Goal: Find specific fact: Find specific fact

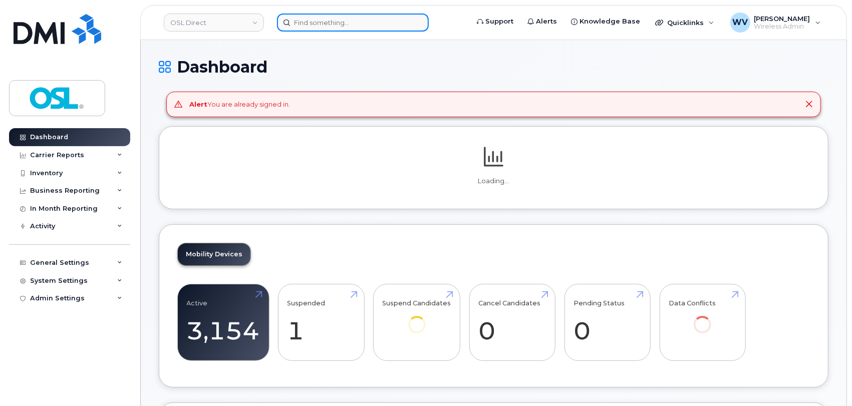
click at [410, 24] on input at bounding box center [353, 23] width 152 height 18
paste input "4383425719"
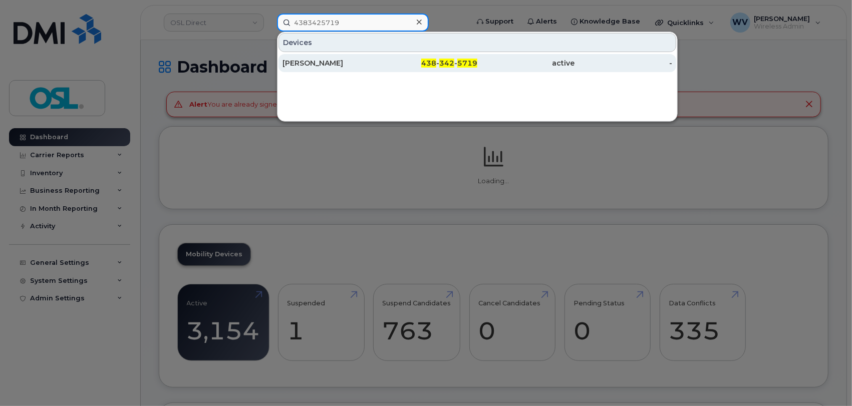
type input "4383425719"
click at [369, 62] on div "[PERSON_NAME]" at bounding box center [332, 63] width 98 height 10
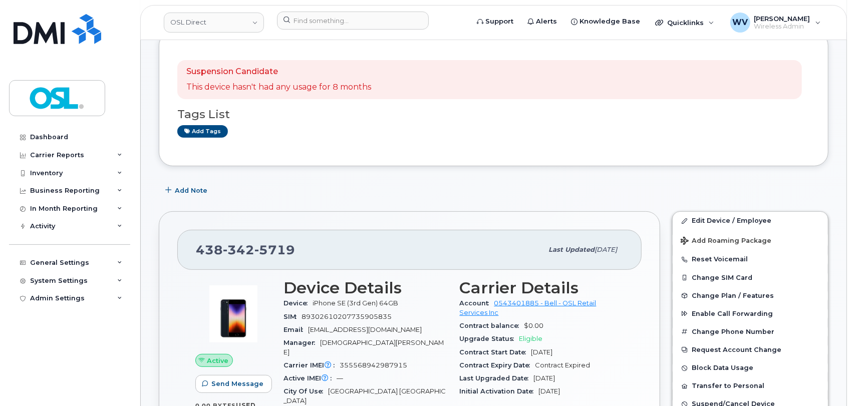
scroll to position [167, 0]
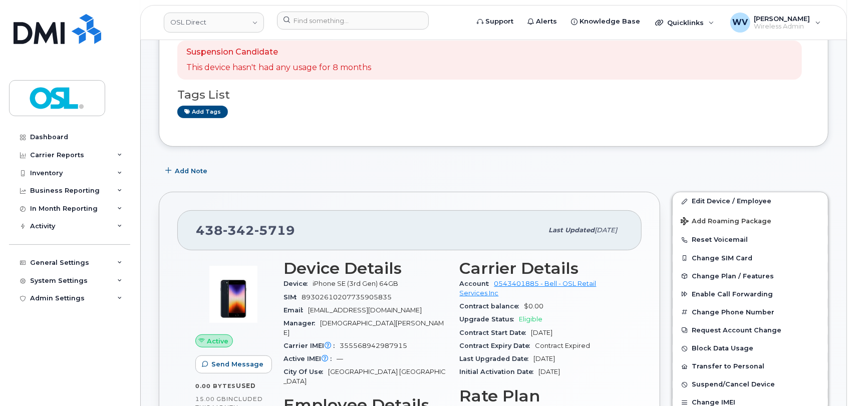
click at [248, 220] on div "438 342 5719" at bounding box center [369, 230] width 347 height 21
click at [254, 235] on span "5719" at bounding box center [274, 230] width 41 height 15
copy span "438 342 5719"
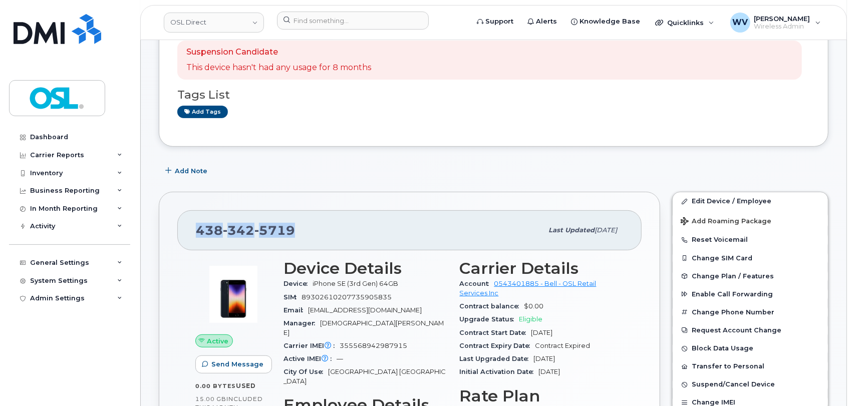
copy span "438 342 5719"
